Goal: Task Accomplishment & Management: Manage account settings

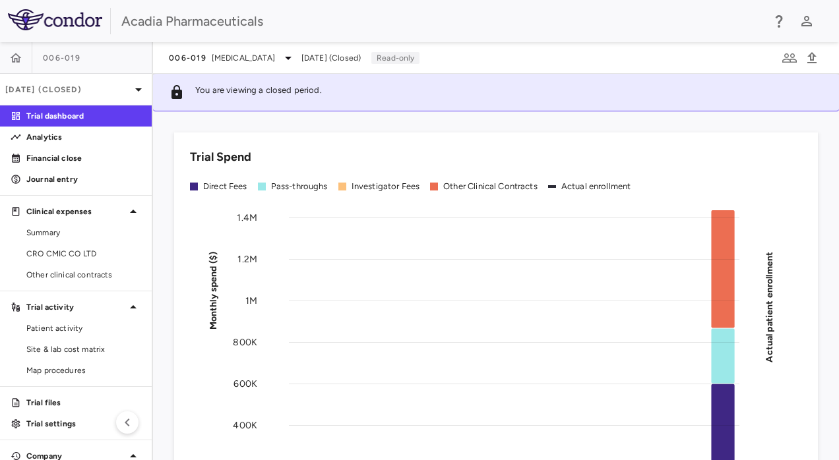
click at [98, 84] on p "May 2025 (Closed)" at bounding box center [67, 90] width 125 height 12
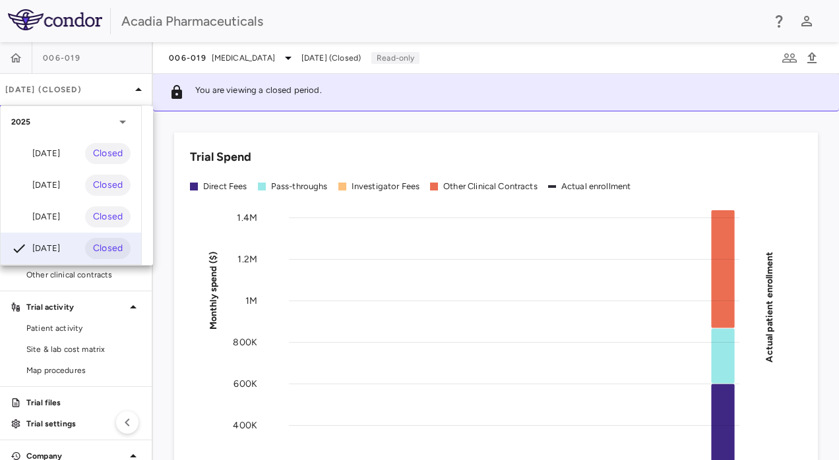
click at [57, 212] on div "Jun 2025" at bounding box center [35, 217] width 49 height 16
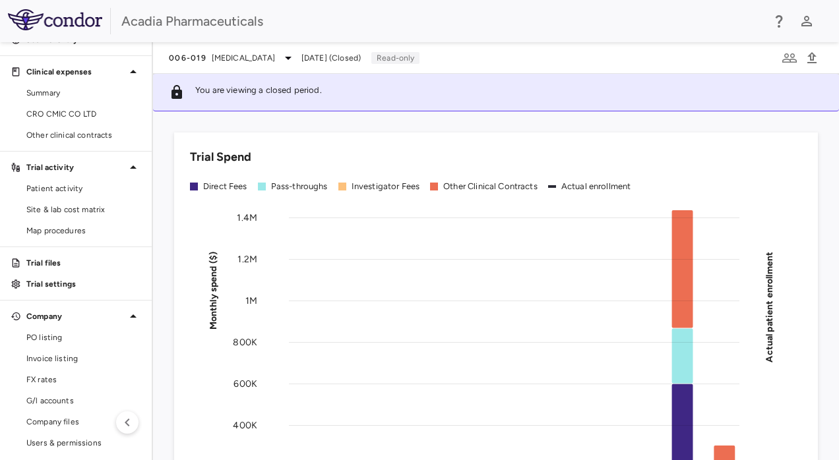
scroll to position [142, 0]
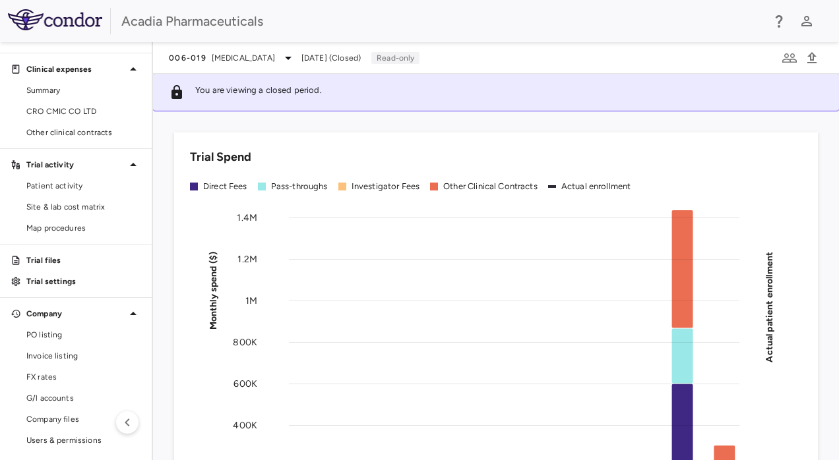
click at [47, 262] on p "Trial files" at bounding box center [83, 261] width 115 height 12
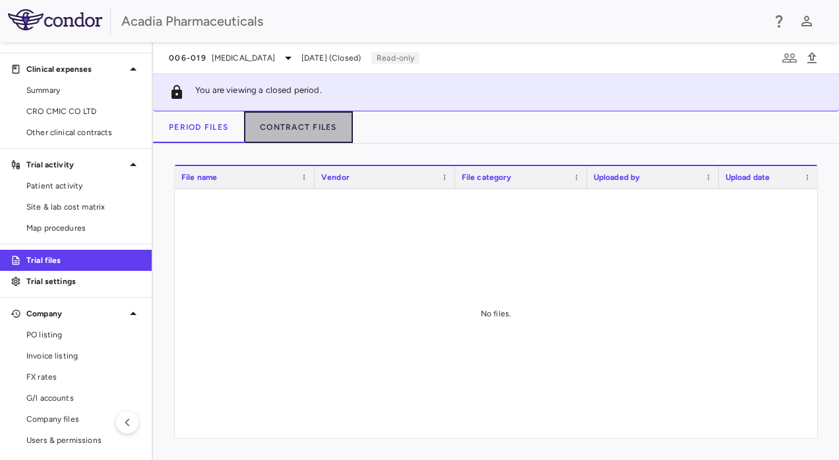
click at [302, 124] on button "Contract Files" at bounding box center [298, 127] width 109 height 32
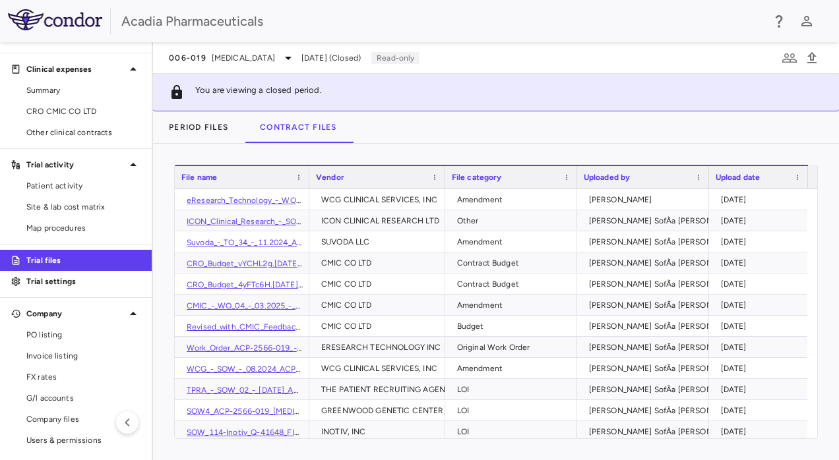
click at [42, 415] on span "Company files" at bounding box center [83, 419] width 115 height 12
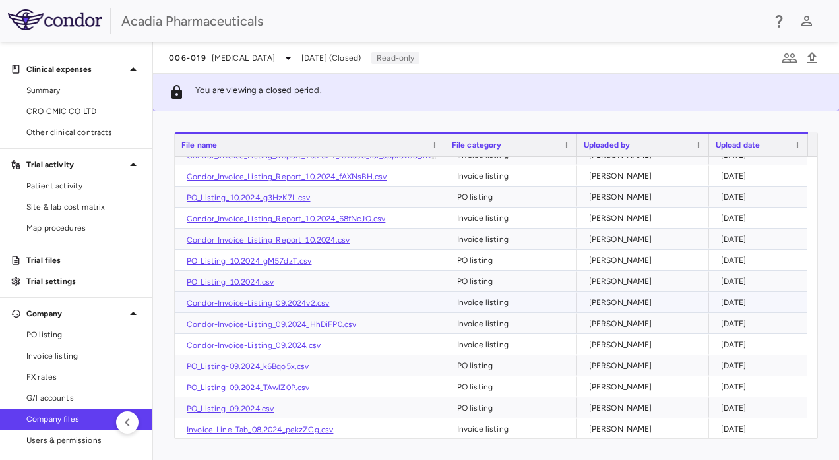
scroll to position [725, 0]
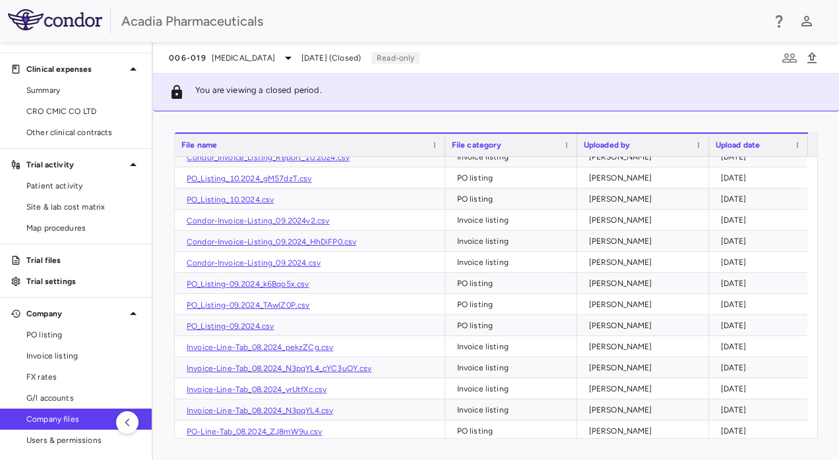
click at [81, 199] on link "Site & lab cost matrix" at bounding box center [76, 207] width 152 height 20
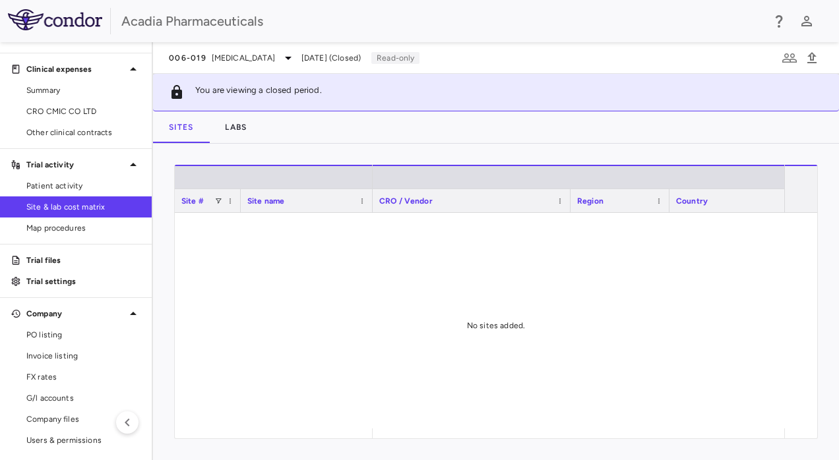
click at [65, 22] on img at bounding box center [55, 19] width 94 height 21
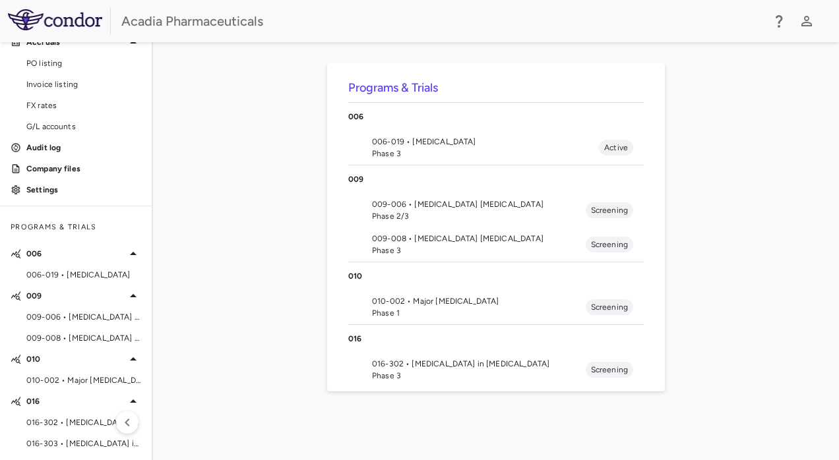
scroll to position [109, 0]
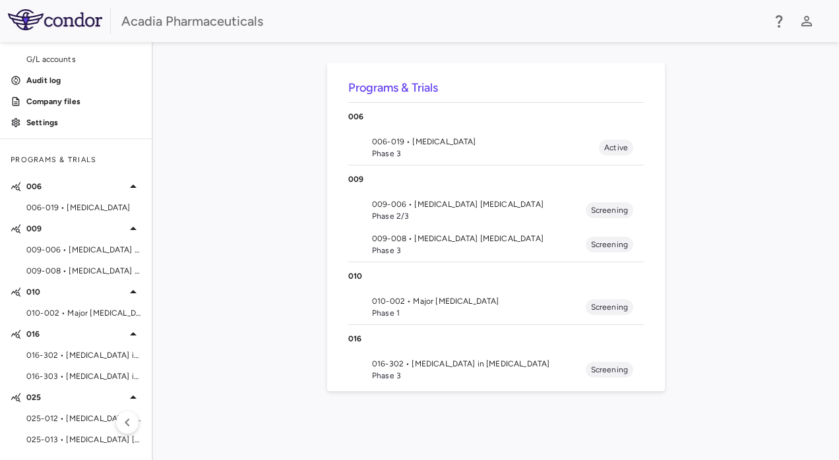
click at [46, 33] on link at bounding box center [55, 21] width 110 height 24
click at [797, 25] on button "button" at bounding box center [806, 21] width 22 height 22
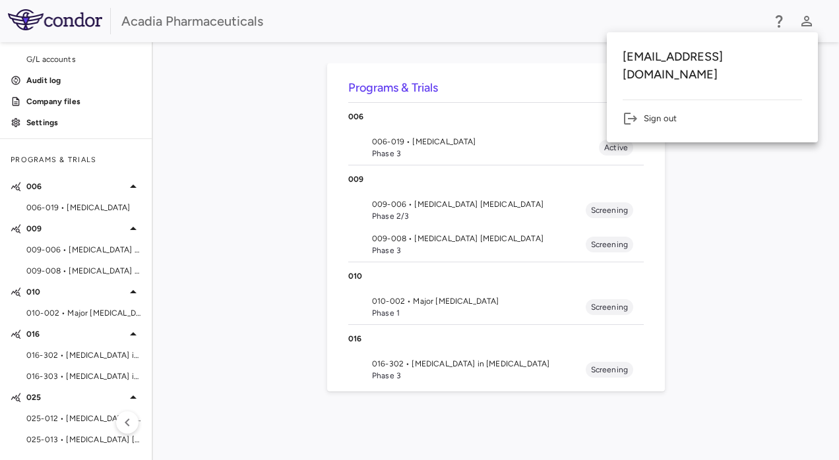
click at [49, 76] on div at bounding box center [419, 230] width 839 height 460
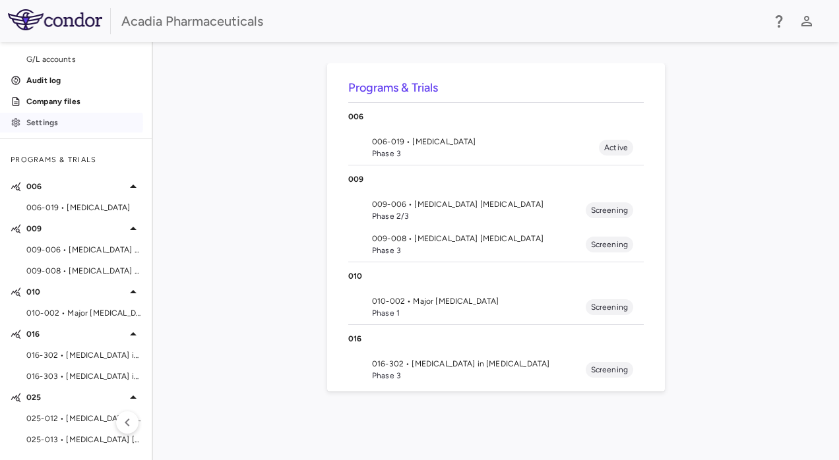
click at [57, 122] on p "Settings" at bounding box center [83, 123] width 115 height 12
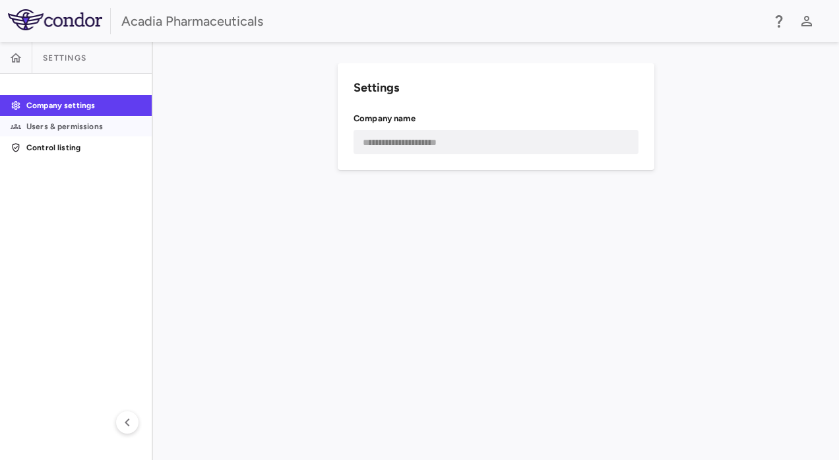
click at [57, 128] on p "Users & permissions" at bounding box center [83, 127] width 115 height 12
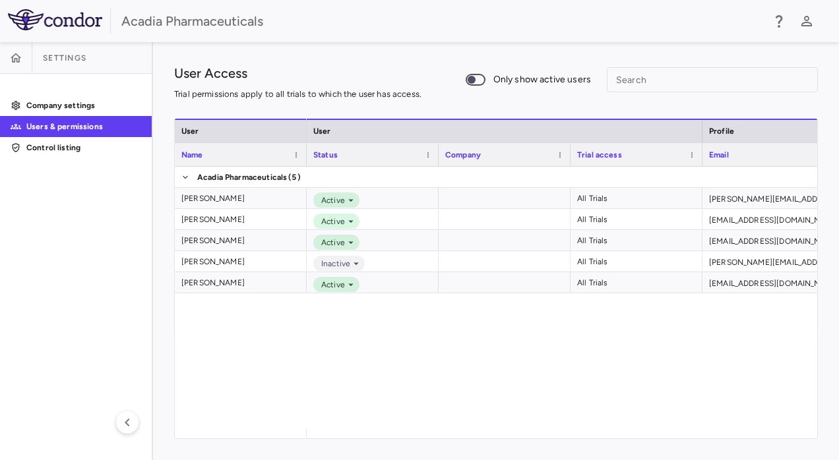
drag, startPoint x: 352, startPoint y: 444, endPoint x: 380, endPoint y: 432, distance: 30.1
click at [380, 442] on div "User Access Trial permissions apply to all trials to which the user has access.…" at bounding box center [496, 251] width 686 height 418
drag, startPoint x: 378, startPoint y: 427, endPoint x: 381, endPoint y: 421, distance: 7.1
click at [438, 421] on div "Active All Trials erin.kelsey@acadia-pharm.com Active All Trials ldietz@acadia-…" at bounding box center [562, 298] width 510 height 262
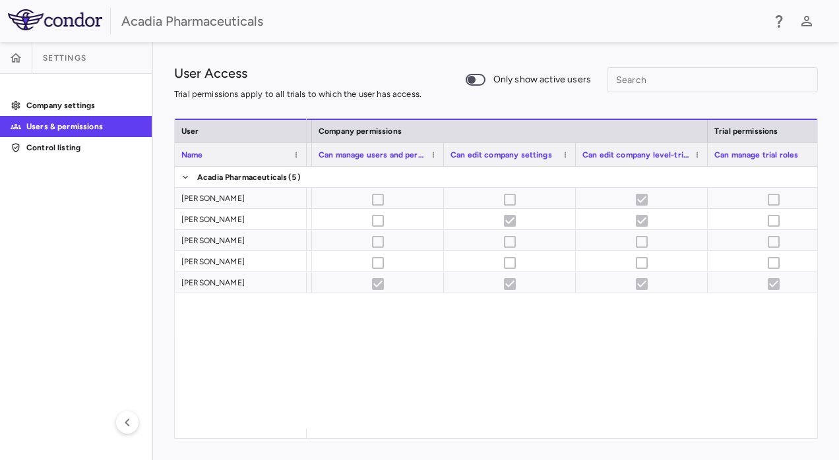
scroll to position [0, 684]
